Goal: Task Accomplishment & Management: Complete application form

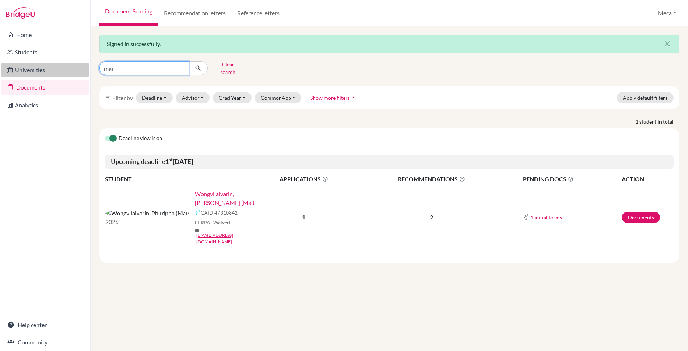
drag, startPoint x: 171, startPoint y: 66, endPoint x: 65, endPoint y: 67, distance: 106.1
click at [65, 67] on div "Home Students Universities Documents Analytics Help center Community Document S…" at bounding box center [344, 175] width 688 height 351
type input "laneeka"
click button "submit" at bounding box center [198, 68] width 19 height 14
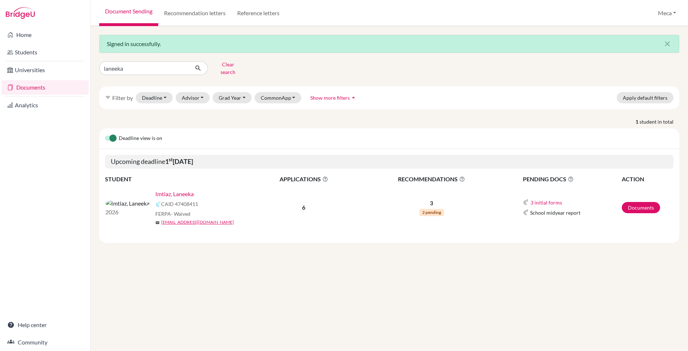
click at [155, 189] on link "Imtiaz, Laneeka" at bounding box center [174, 193] width 38 height 9
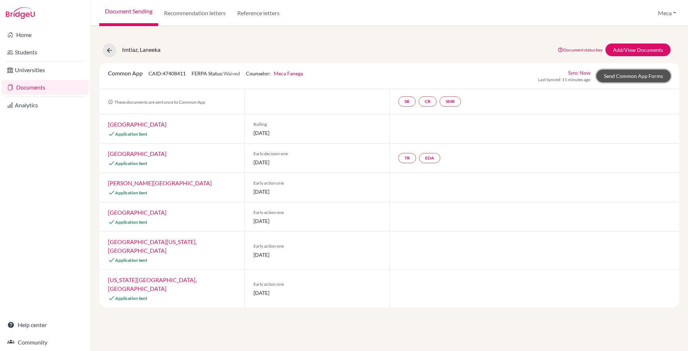
click at [612, 78] on link "Send Common App Forms" at bounding box center [634, 76] width 74 height 13
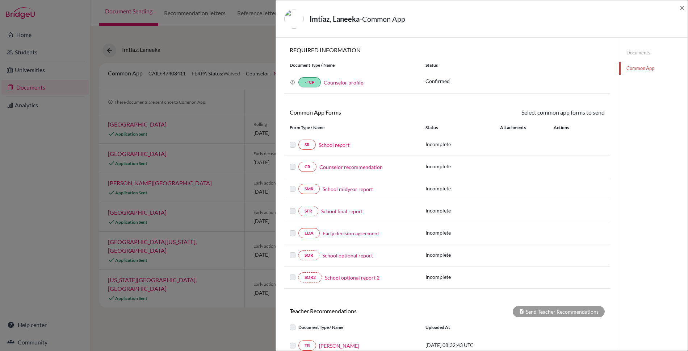
click at [326, 144] on link "School report" at bounding box center [334, 145] width 31 height 8
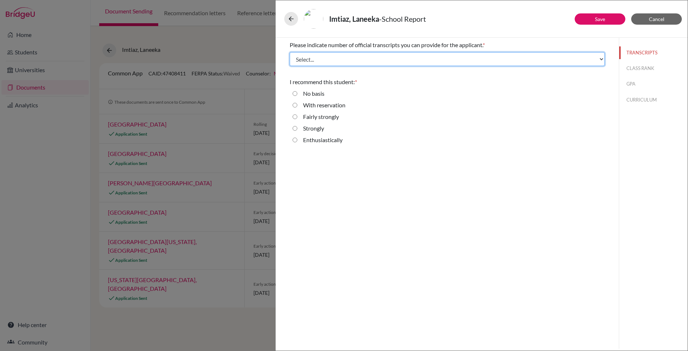
click at [440, 59] on select "Select... 1 2 3 4" at bounding box center [447, 59] width 315 height 14
click at [290, 52] on select "Select... 1 2 3 4" at bounding box center [447, 59] width 315 height 14
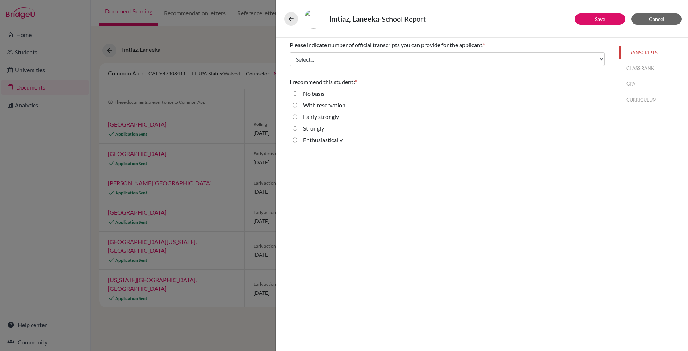
click at [460, 155] on div "Please indicate number of official transcripts you can provide for the applican…" at bounding box center [447, 193] width 343 height 311
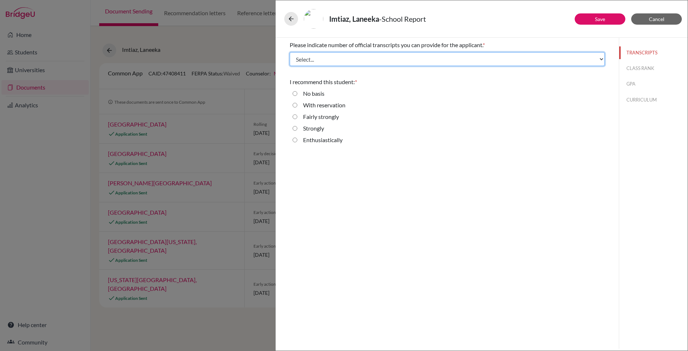
click at [397, 59] on select "Select... 1 2 3 4" at bounding box center [447, 59] width 315 height 14
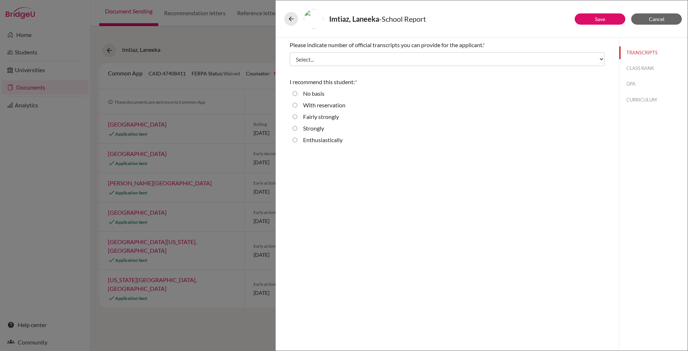
click at [294, 141] on input "Enthusiastically" at bounding box center [295, 139] width 5 height 9
radio input "true"
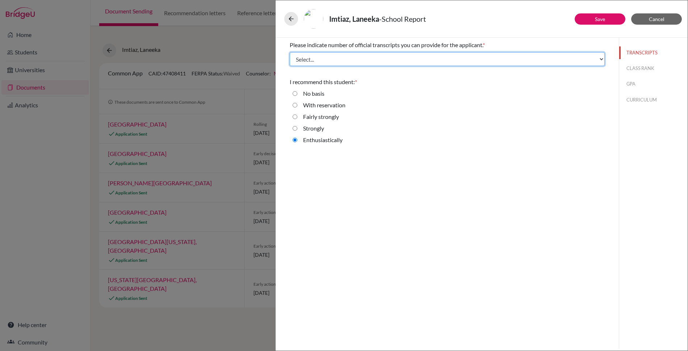
click at [580, 59] on select "Select... 1 2 3 4" at bounding box center [447, 59] width 315 height 14
click at [290, 52] on select "Select... 1 2 3 4" at bounding box center [447, 59] width 315 height 14
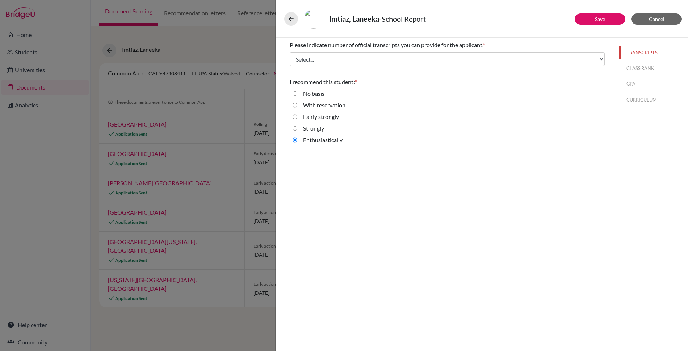
click at [539, 158] on div "Please indicate number of official transcripts you can provide for the applican…" at bounding box center [447, 193] width 343 height 311
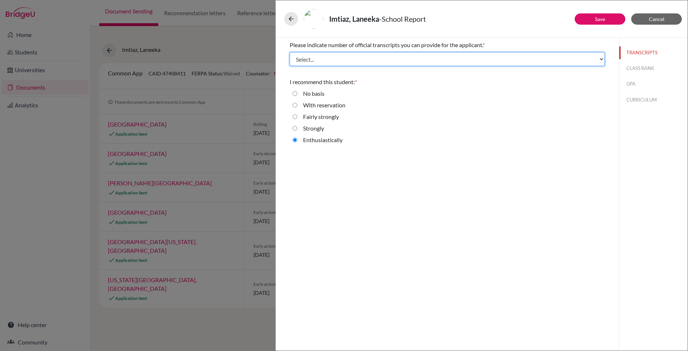
click at [467, 61] on select "Select... 1 2 3 4" at bounding box center [447, 59] width 315 height 14
select select "2"
click at [290, 52] on select "Select... 1 2 3 4" at bounding box center [447, 59] width 315 height 14
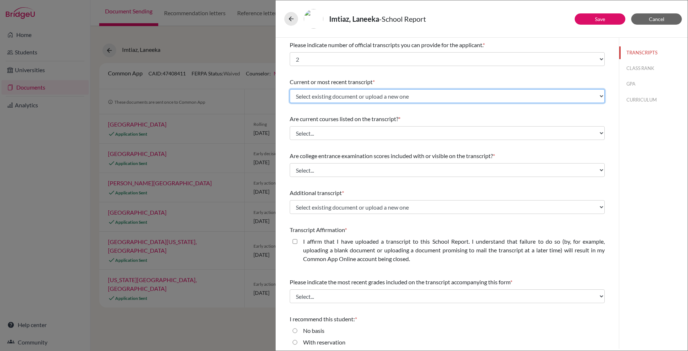
click at [464, 97] on select "Select existing document or upload a new one Initial Transcript Previous School…" at bounding box center [447, 96] width 315 height 14
select select "658028"
click at [290, 89] on select "Select existing document or upload a new one Initial Transcript Previous School…" at bounding box center [447, 96] width 315 height 14
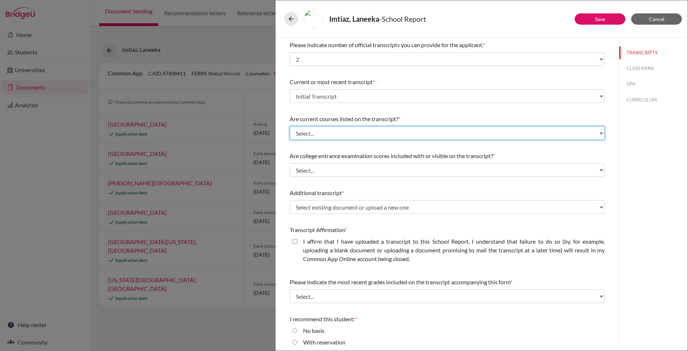
click at [465, 132] on select "Select... Yes No" at bounding box center [447, 133] width 315 height 14
select select "0"
click at [290, 126] on select "Select... Yes No" at bounding box center [447, 133] width 315 height 14
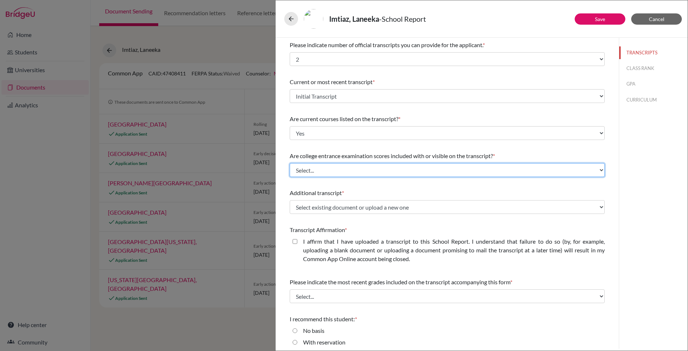
click at [452, 168] on select "Select... Yes No" at bounding box center [447, 170] width 315 height 14
select select "1"
click at [290, 163] on select "Select... Yes No" at bounding box center [447, 170] width 315 height 14
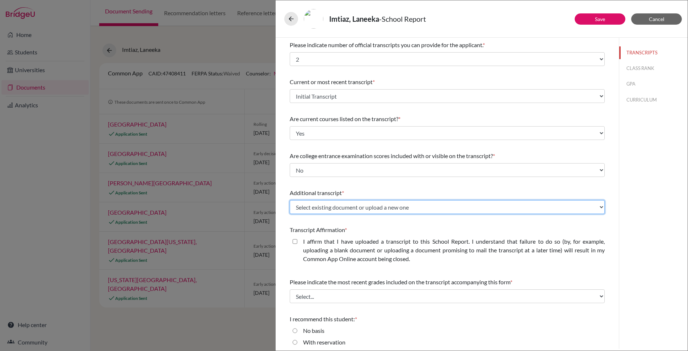
click at [444, 210] on select "Select existing document or upload a new one Initial Transcript Previous School…" at bounding box center [447, 207] width 315 height 14
select select "Upload New File"
click at [290, 200] on select "Select existing document or upload a new one Initial Transcript Previous School…" at bounding box center [447, 207] width 315 height 14
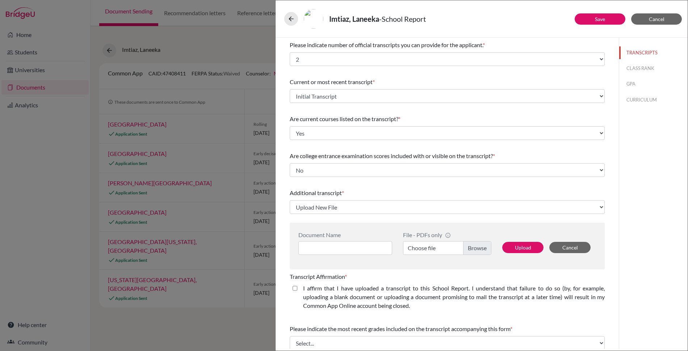
click at [476, 249] on label "Choose file" at bounding box center [447, 248] width 88 height 14
click at [476, 249] on input "Choose file" at bounding box center [447, 248] width 88 height 14
click at [316, 247] on input at bounding box center [345, 248] width 94 height 14
type input "Initial Transcript"
drag, startPoint x: 296, startPoint y: 288, endPoint x: 422, endPoint y: 279, distance: 126.7
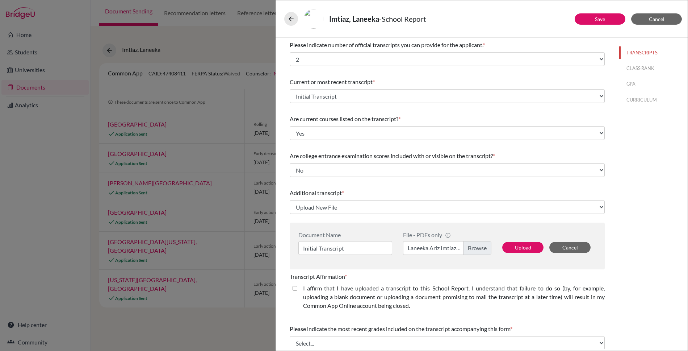
click at [296, 288] on closed\ "I affirm that I have uploaded a transcript to this School Report. I understand …" at bounding box center [295, 288] width 5 height 9
checkbox closed\ "true"
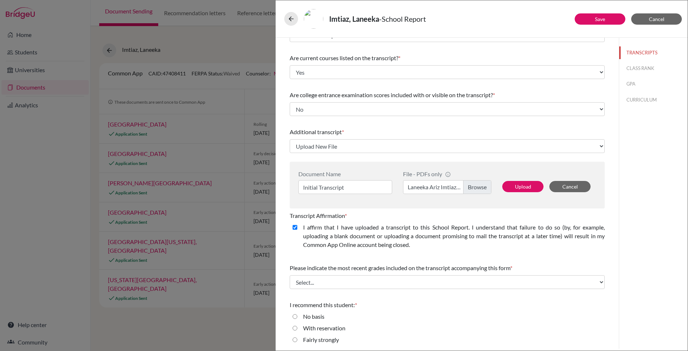
scroll to position [85, 0]
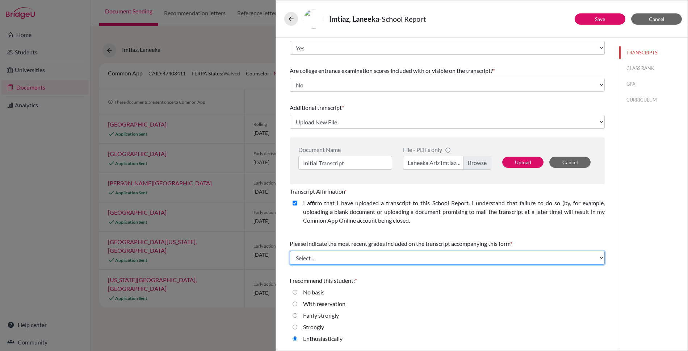
click at [440, 256] on select "Select... Final junior year grades 1st Quarter senior year grades 2nd Quarter/1…" at bounding box center [447, 258] width 315 height 14
select select "0"
click at [290, 251] on select "Select... Final junior year grades 1st Quarter senior year grades 2nd Quarter/1…" at bounding box center [447, 258] width 315 height 14
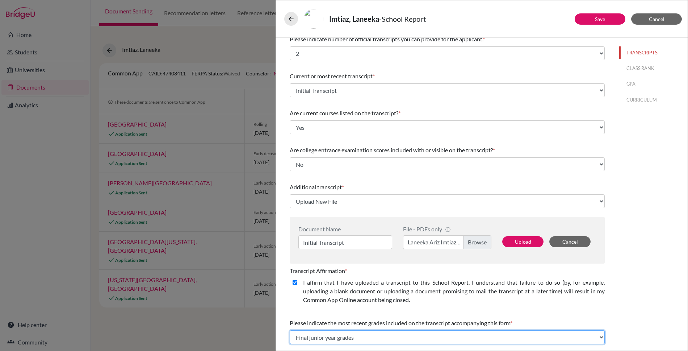
scroll to position [8, 0]
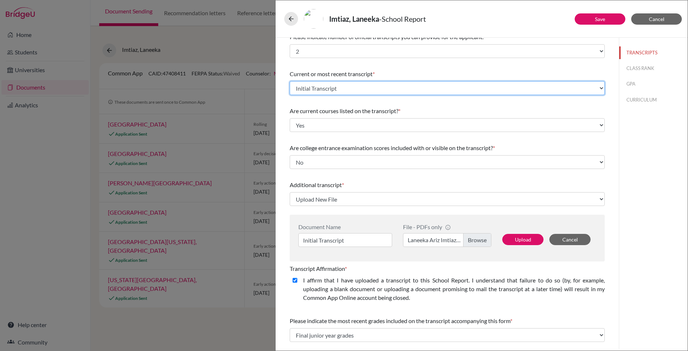
click at [581, 88] on select "Select existing document or upload a new one Initial Transcript Previous School…" at bounding box center [447, 88] width 315 height 14
click at [290, 81] on select "Select existing document or upload a new one Initial Transcript Previous School…" at bounding box center [447, 88] width 315 height 14
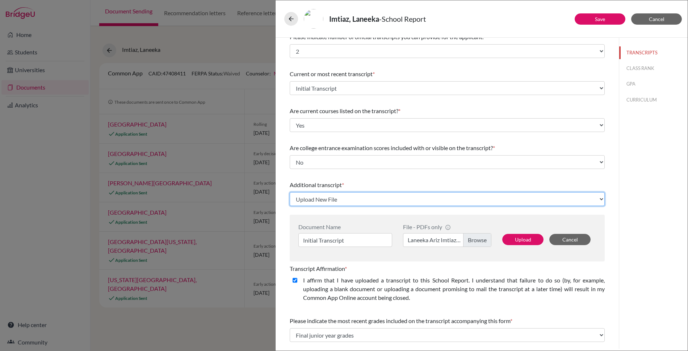
click at [558, 199] on select "Select existing document or upload a new one Initial Transcript Previous School…" at bounding box center [447, 199] width 315 height 14
select select "658042"
click at [290, 192] on select "Select existing document or upload a new one Initial Transcript Previous School…" at bounding box center [447, 199] width 315 height 14
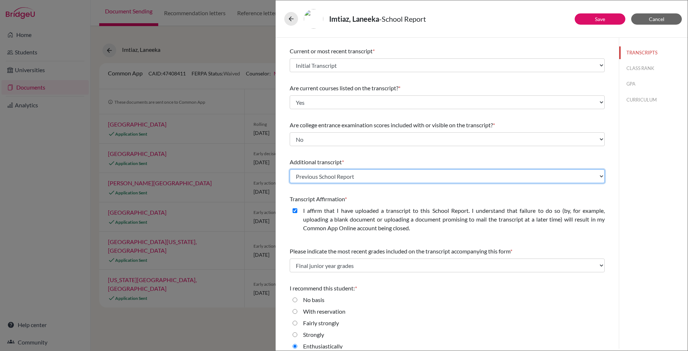
scroll to position [38, 0]
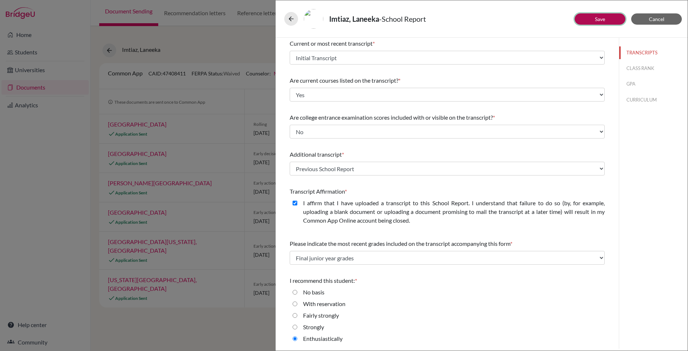
click at [602, 19] on link "Save" at bounding box center [600, 19] width 10 height 6
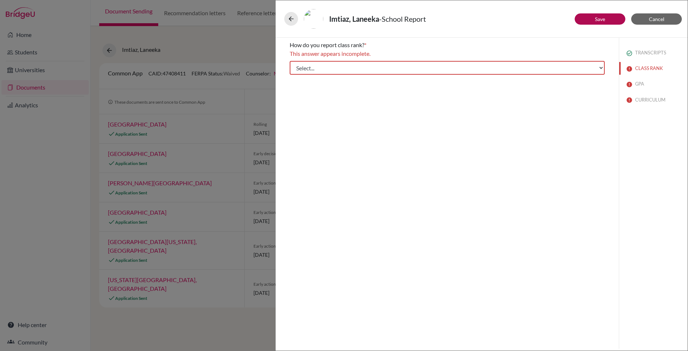
scroll to position [0, 0]
click at [554, 70] on select "Select... Exact Decile Quintile Quartile None" at bounding box center [447, 68] width 315 height 14
select select "5"
click at [290, 61] on select "Select... Exact Decile Quintile Quartile None" at bounding box center [447, 68] width 315 height 14
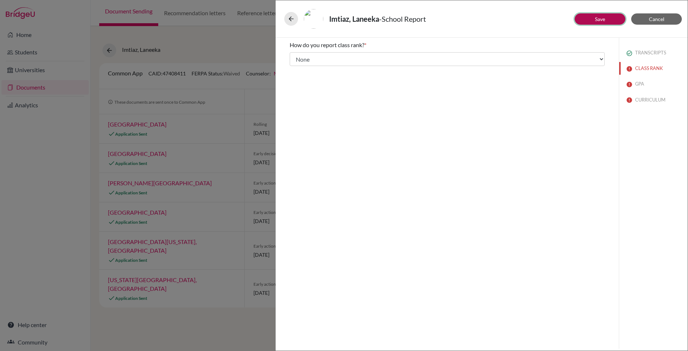
click at [609, 20] on button "Save" at bounding box center [600, 18] width 51 height 11
click at [295, 65] on input "Yes" at bounding box center [295, 65] width 5 height 9
radio input "true"
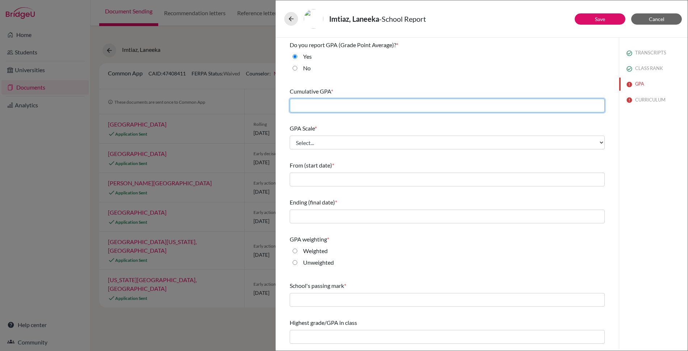
click at [366, 107] on input "text" at bounding box center [447, 106] width 315 height 14
click at [310, 105] on input "text" at bounding box center [447, 106] width 315 height 14
type input "3.52"
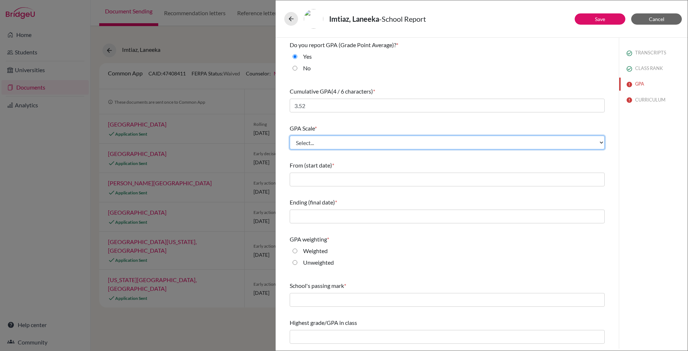
click at [318, 142] on select "Select... 4 5 6 7 8 9 10 11 12 13 14 15 16 17 18 19 20 100" at bounding box center [447, 142] width 315 height 14
select select "4"
click at [290, 135] on select "Select... 4 5 6 7 8 9 10 11 12 13 14 15 16 17 18 19 20 100" at bounding box center [447, 142] width 315 height 14
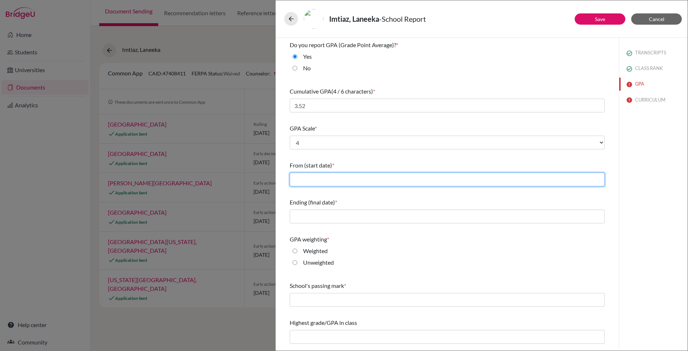
click at [316, 178] on input "text" at bounding box center [447, 179] width 315 height 14
type input "08/2022"
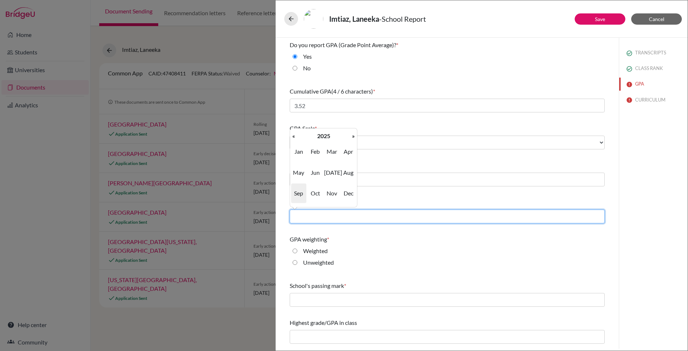
click at [335, 215] on input "text" at bounding box center [447, 216] width 315 height 14
type input "05/2025"
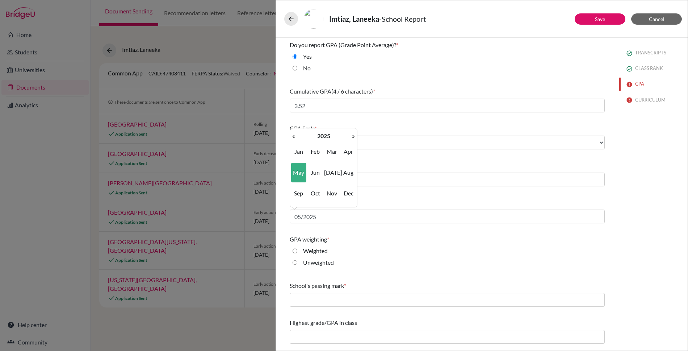
click at [382, 251] on div "Weighted" at bounding box center [447, 252] width 315 height 12
click at [296, 250] on input "Weighted" at bounding box center [295, 250] width 5 height 9
radio input "true"
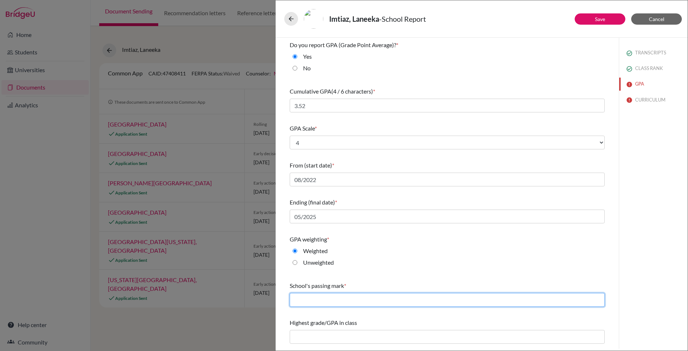
click at [388, 297] on input "text" at bounding box center [447, 300] width 315 height 14
type input "2"
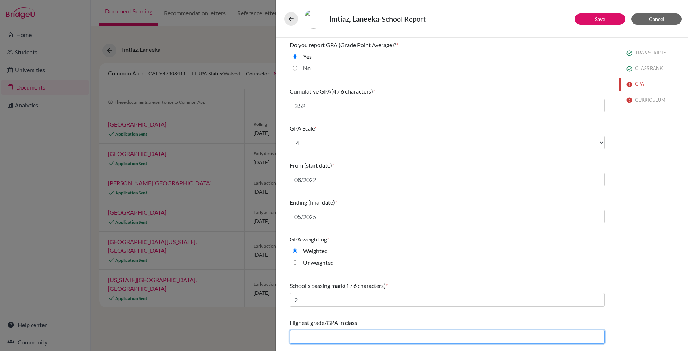
click at [357, 339] on input "text" at bounding box center [447, 337] width 315 height 14
type input "4.37"
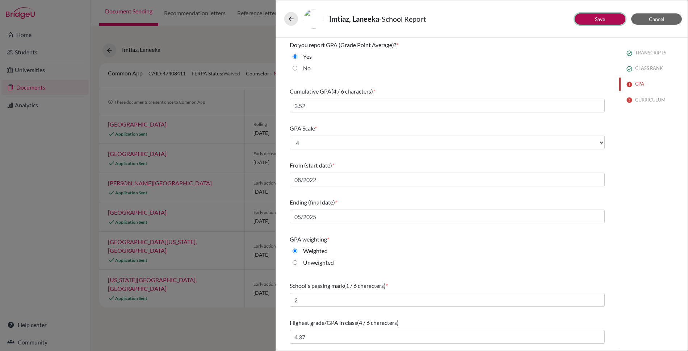
click at [606, 17] on button "Save" at bounding box center [600, 18] width 51 height 11
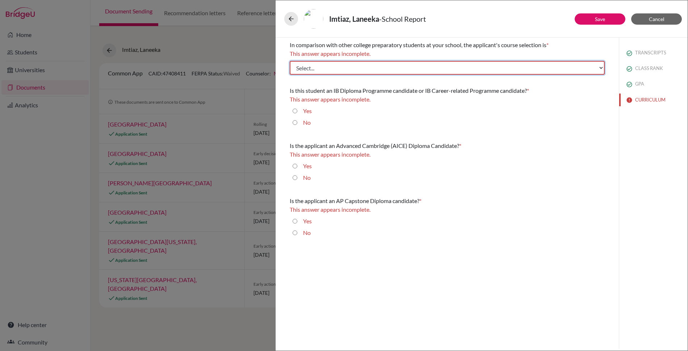
click at [563, 65] on select "Select... Less than demanding Average [PERSON_NAME] Very demanding Most demandi…" at bounding box center [447, 68] width 315 height 14
select select "3"
click at [290, 61] on select "Select... Less than demanding Average [PERSON_NAME] Very demanding Most demandi…" at bounding box center [447, 68] width 315 height 14
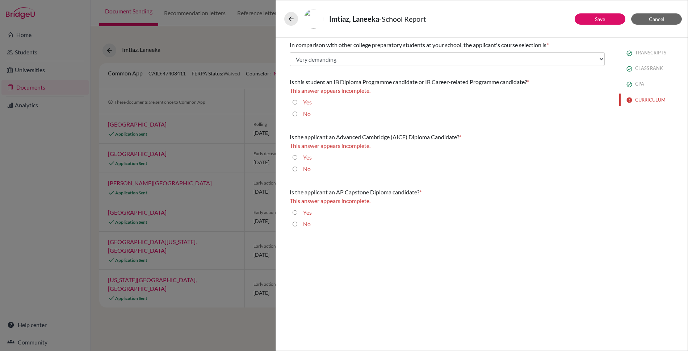
drag, startPoint x: 294, startPoint y: 101, endPoint x: 298, endPoint y: 102, distance: 4.2
click at [294, 101] on input "Yes" at bounding box center [295, 102] width 5 height 9
radio input "true"
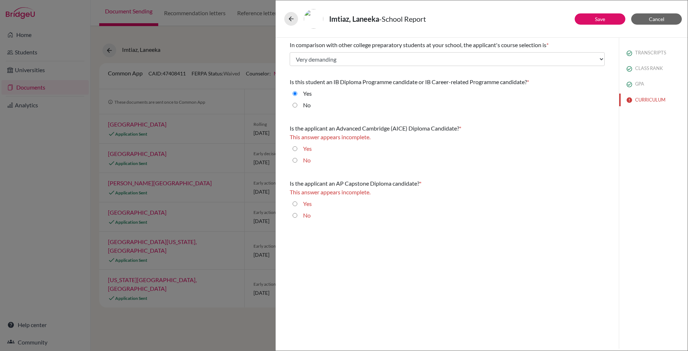
click at [294, 161] on input "No" at bounding box center [295, 160] width 5 height 9
radio input "true"
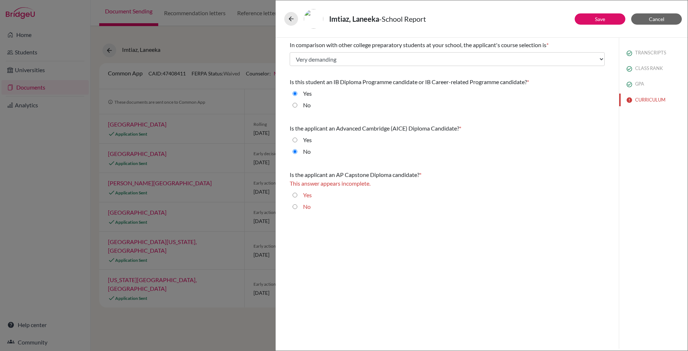
drag, startPoint x: 295, startPoint y: 206, endPoint x: 447, endPoint y: 204, distance: 152.1
click at [296, 206] on input "No" at bounding box center [295, 206] width 5 height 9
radio input "true"
click at [606, 16] on button "Save" at bounding box center [600, 18] width 51 height 11
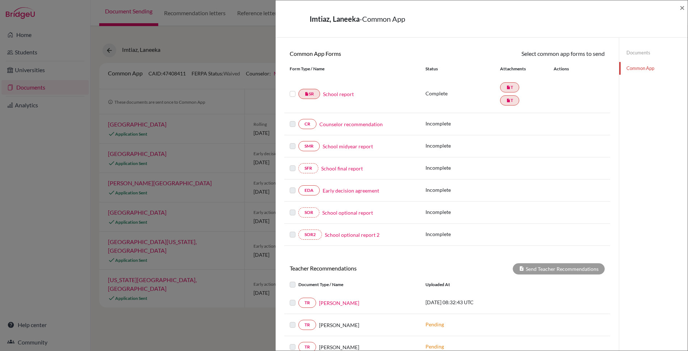
scroll to position [59, 0]
click at [292, 89] on label at bounding box center [293, 89] width 6 height 0
click at [0, 0] on input "checkbox" at bounding box center [0, 0] width 0 height 0
click at [590, 56] on link "Send" at bounding box center [590, 54] width 30 height 11
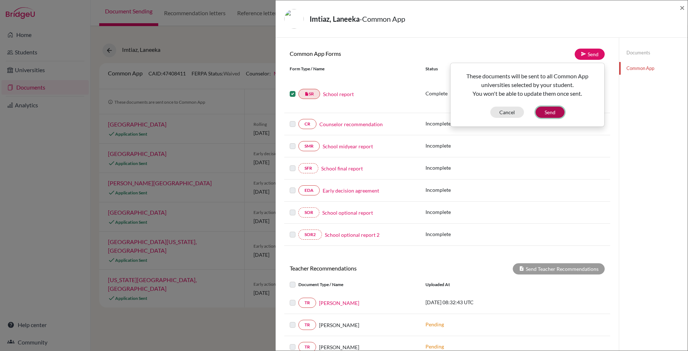
click at [552, 114] on button "Send" at bounding box center [550, 111] width 29 height 11
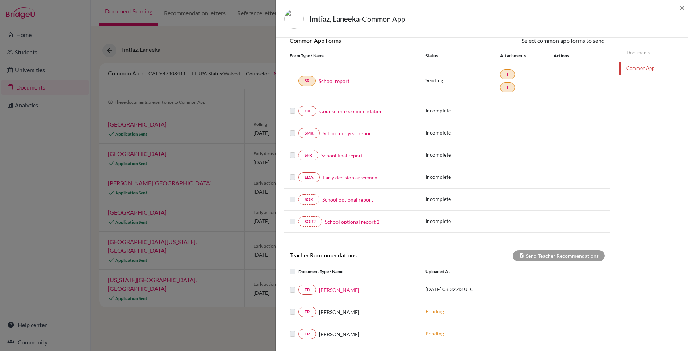
scroll to position [72, 0]
click at [684, 8] on span "×" at bounding box center [682, 7] width 5 height 11
